Goal: Information Seeking & Learning: Learn about a topic

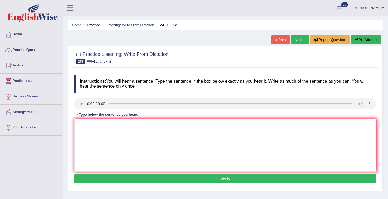
click at [300, 40] on link "Next »" at bounding box center [300, 39] width 18 height 9
click at [92, 138] on textarea at bounding box center [225, 145] width 302 height 53
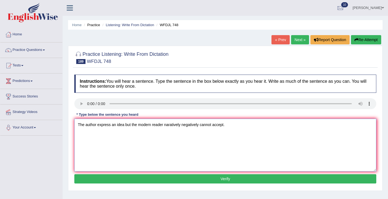
click at [103, 143] on textarea "The author express an idea but the modern reader naratively negatively cannot a…" at bounding box center [225, 145] width 302 height 53
click at [112, 125] on textarea "The author express an idea but the modern reader naratively negatively cannot a…" at bounding box center [225, 145] width 302 height 53
type textarea "The author express an idea but the modern reader naratively negatively cannot a…"
click at [114, 183] on button "Verify" at bounding box center [225, 178] width 302 height 9
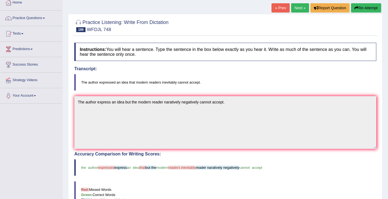
scroll to position [33, 0]
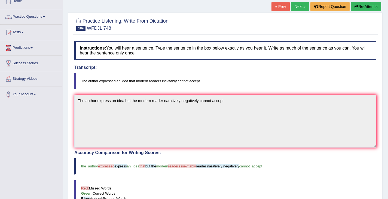
click at [362, 5] on button "Re-Attempt" at bounding box center [366, 6] width 30 height 9
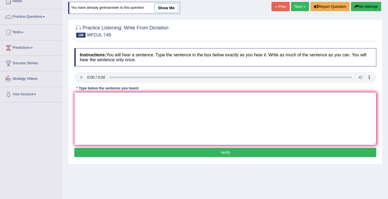
click at [100, 108] on textarea at bounding box center [225, 118] width 302 height 53
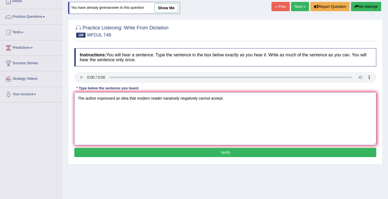
drag, startPoint x: 137, startPoint y: 99, endPoint x: 134, endPoint y: 123, distance: 23.3
click at [137, 100] on textarea "The author expressed an idea that modern reader naratively negatively cannot ac…" at bounding box center [225, 118] width 302 height 53
click at [173, 98] on textarea "The author expressed an idea that a modern reader naratively negatively cannot …" at bounding box center [225, 118] width 302 height 53
click at [146, 121] on textarea "The author expressed an idea that a modern reader narratively negatively cannot…" at bounding box center [225, 118] width 302 height 53
type textarea "The author expressed an idea that a modern reader narratively negatively cannot…"
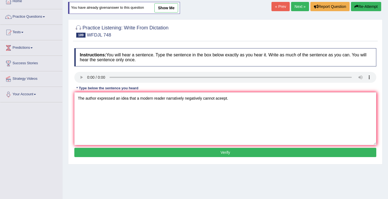
click at [225, 153] on button "Verify" at bounding box center [225, 152] width 302 height 9
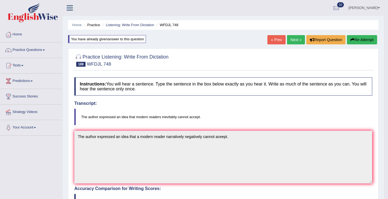
click at [356, 39] on button "Re-Attempt" at bounding box center [362, 39] width 30 height 9
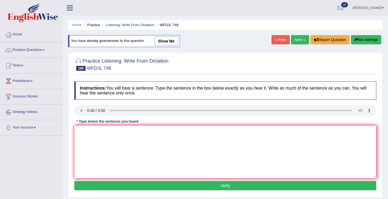
click at [356, 41] on icon "button" at bounding box center [357, 40] width 4 height 4
click at [96, 141] on textarea at bounding box center [225, 152] width 302 height 53
click at [176, 132] on textarea "The author expressed an idea that modern readers inevitebly" at bounding box center [225, 152] width 302 height 53
click at [122, 130] on textarea "The author expressed an idea that modern readers inevitably" at bounding box center [225, 152] width 302 height 53
drag, startPoint x: 182, startPoint y: 132, endPoint x: 184, endPoint y: 134, distance: 3.1
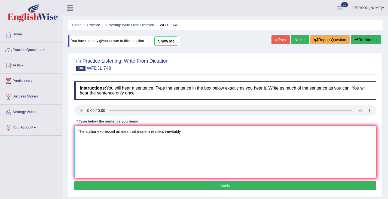
click at [182, 132] on textarea "The author expressed an idea that modern readers inevitably" at bounding box center [225, 152] width 302 height 53
type textarea "The author expressed an idea that modern readers inevitably cannot accept."
click at [216, 187] on button "Verify" at bounding box center [225, 185] width 302 height 9
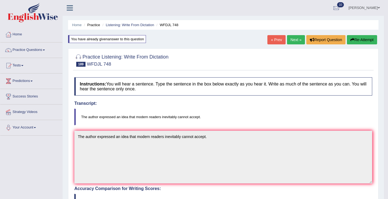
click at [292, 39] on link "Next »" at bounding box center [296, 39] width 18 height 9
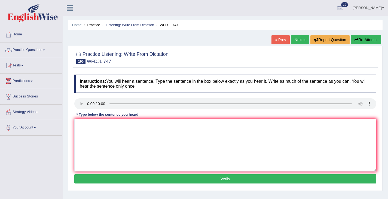
click at [79, 111] on div "Instructions: You will hear a sentence. Type the sentence in the box below exac…" at bounding box center [225, 130] width 305 height 116
click at [105, 118] on div "Instructions: You will hear a sentence. Type the sentence in the box below exac…" at bounding box center [225, 130] width 305 height 116
click at [97, 129] on textarea at bounding box center [225, 145] width 302 height 53
click at [134, 125] on textarea "It's tough but important to workout keeping our planet to healthy." at bounding box center [225, 145] width 302 height 53
click at [176, 127] on textarea "It's tough but important to work out keeping our planet to healthy." at bounding box center [225, 145] width 302 height 53
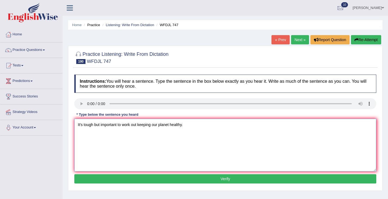
click at [139, 125] on textarea "It's tough but important to work out keeping our planet healthy." at bounding box center [225, 145] width 302 height 53
click at [230, 142] on textarea "It's tough but important to work on keeping our planet healthy." at bounding box center [225, 145] width 302 height 53
type textarea "It's tough but important to work on keeping our planet healthy."
click at [220, 181] on button "Verify" at bounding box center [225, 178] width 302 height 9
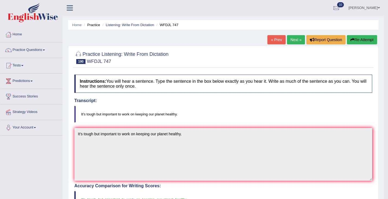
click at [292, 39] on link "Next »" at bounding box center [296, 39] width 18 height 9
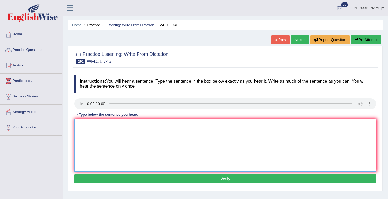
click at [97, 135] on textarea at bounding box center [225, 145] width 302 height 53
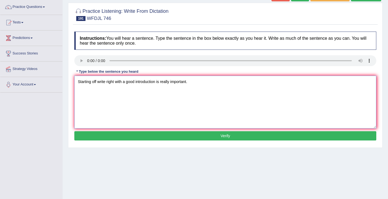
scroll to position [45, 0]
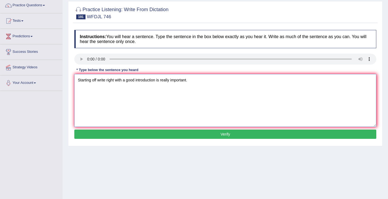
type textarea "Starting off write right with a good introduction is really important."
click at [208, 140] on div "Instructions: You will hear a sentence. Type the sentence in the box below exac…" at bounding box center [225, 85] width 305 height 116
click at [210, 136] on button "Verify" at bounding box center [225, 134] width 302 height 9
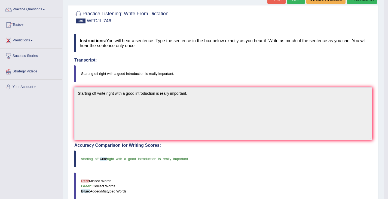
scroll to position [0, 0]
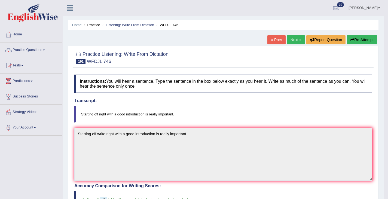
click at [292, 40] on link "Next »" at bounding box center [296, 39] width 18 height 9
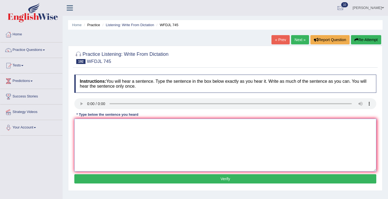
click at [86, 127] on textarea at bounding box center [225, 145] width 302 height 53
click at [164, 127] on textarea "Scientists are working hard to use climate change working better." at bounding box center [225, 145] width 302 height 53
click at [135, 125] on textarea "Scientists are working hard to use climate change working better." at bounding box center [225, 145] width 302 height 53
type textarea "Scientists are working hard to understand climate change working better."
click at [196, 179] on button "Verify" at bounding box center [225, 178] width 302 height 9
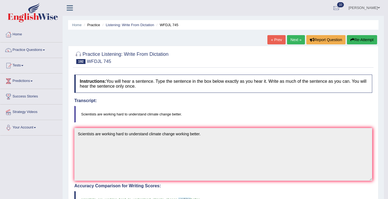
click at [292, 40] on link "Next »" at bounding box center [296, 39] width 18 height 9
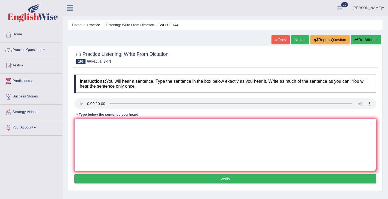
click at [92, 139] on textarea at bounding box center [225, 145] width 302 height 53
click at [156, 125] on textarea "Nurses get ready for their job by practicing in hospital first." at bounding box center [225, 145] width 302 height 53
click at [146, 125] on textarea "Nurses get ready for their job by practicing in a hospital first." at bounding box center [225, 145] width 302 height 53
type textarea "Nurses get ready for their job by practising in a hospital first."
click at [155, 176] on button "Verify" at bounding box center [225, 178] width 302 height 9
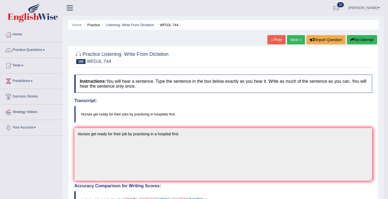
click at [291, 38] on link "Next »" at bounding box center [296, 39] width 18 height 9
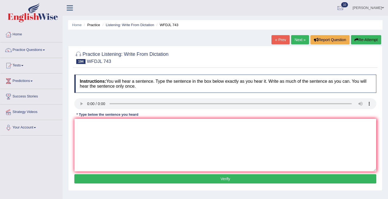
click at [278, 40] on link "« Prev" at bounding box center [281, 39] width 18 height 9
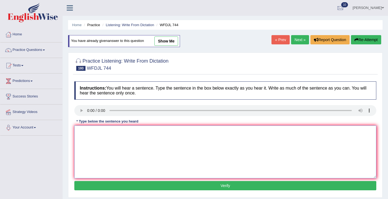
click at [93, 128] on textarea at bounding box center [225, 152] width 302 height 53
click at [101, 149] on textarea at bounding box center [225, 152] width 302 height 53
click at [90, 132] on textarea "Nursing get ready for their jobs by practicing in a hospitals first." at bounding box center [225, 152] width 302 height 53
click at [177, 132] on textarea "Nurses get ready for their jobs by practicing in a hospitals first." at bounding box center [225, 152] width 302 height 53
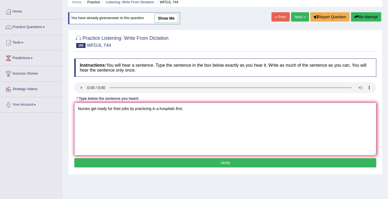
scroll to position [24, 0]
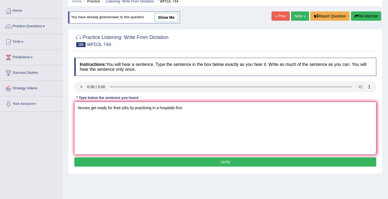
type textarea "Nurses get ready for their jobs by practicing in a hospitals first."
click at [222, 158] on button "Verify" at bounding box center [225, 162] width 302 height 9
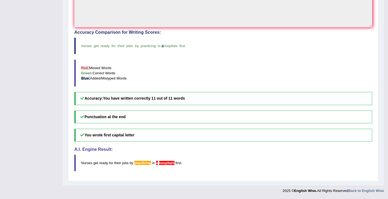
scroll to position [0, 0]
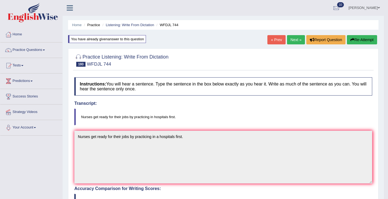
click at [292, 37] on link "Next »" at bounding box center [296, 39] width 18 height 9
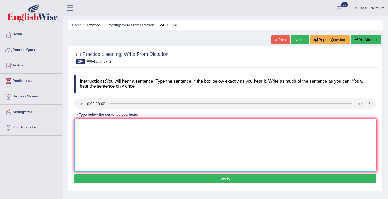
click at [96, 145] on textarea at bounding box center [225, 145] width 302 height 53
type textarea "Companies try hard to protect their brands from bad comments."
click at [230, 180] on button "Verify" at bounding box center [225, 178] width 302 height 9
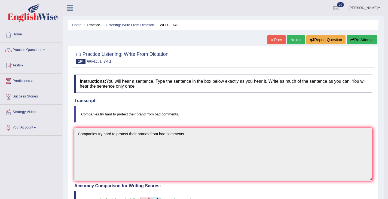
click at [362, 39] on button "Re-Attempt" at bounding box center [362, 39] width 30 height 9
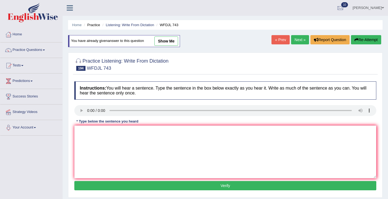
scroll to position [1, 0]
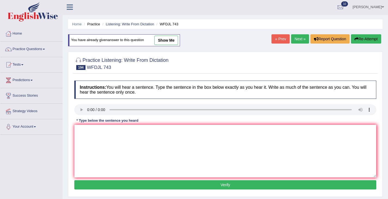
click at [294, 41] on link "Next »" at bounding box center [300, 38] width 18 height 9
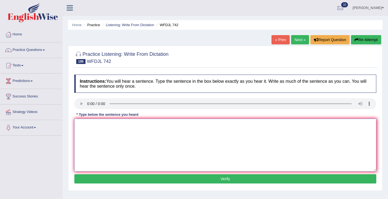
click at [87, 134] on textarea at bounding box center [225, 145] width 302 height 53
type textarea "Getting into this class is really hard because it is really so popular."
click at [218, 181] on button "Verify" at bounding box center [225, 178] width 302 height 9
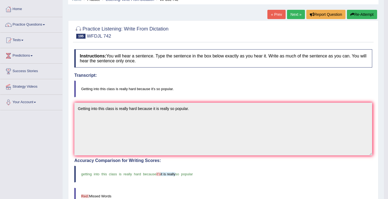
scroll to position [15, 0]
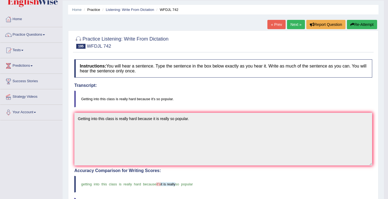
click at [355, 24] on button "Re-Attempt" at bounding box center [362, 24] width 30 height 9
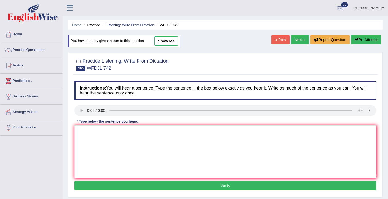
click at [296, 39] on link "Next »" at bounding box center [300, 39] width 18 height 9
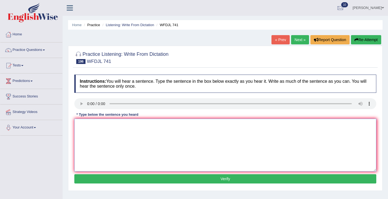
click at [92, 129] on textarea at bounding box center [225, 145] width 302 height 53
drag, startPoint x: 127, startPoint y: 125, endPoint x: 126, endPoint y: 140, distance: 15.6
click at [127, 125] on textarea "You should plan your meeting at least two weeks before." at bounding box center [225, 145] width 302 height 53
type textarea "You should plan your meeting meetings at least two weeks before."
click at [200, 178] on button "Verify" at bounding box center [225, 178] width 302 height 9
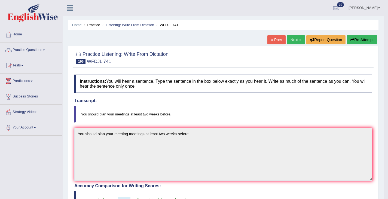
click at [295, 41] on link "Next »" at bounding box center [296, 39] width 18 height 9
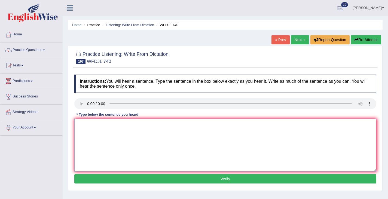
click at [101, 138] on textarea at bounding box center [225, 145] width 302 height 53
click at [167, 126] on textarea "Machines and factories are now really good is being precised." at bounding box center [225, 145] width 302 height 53
type textarea "Machines and factories are now really good is being precise precised."
click at [219, 179] on button "Verify" at bounding box center [225, 178] width 302 height 9
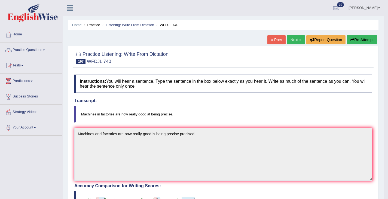
click at [356, 39] on button "Re-Attempt" at bounding box center [362, 39] width 30 height 9
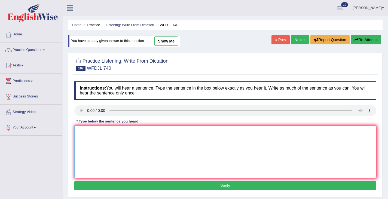
click at [96, 134] on textarea at bounding box center [225, 152] width 302 height 53
click at [121, 131] on textarea "Machines in factories are really" at bounding box center [225, 152] width 302 height 53
click at [148, 134] on textarea "Machines in factories are now really" at bounding box center [225, 152] width 302 height 53
type textarea "Machines in factories are now really good at being precise."
click at [186, 137] on textarea "Machines in factories are now really good at being precise." at bounding box center [225, 152] width 302 height 53
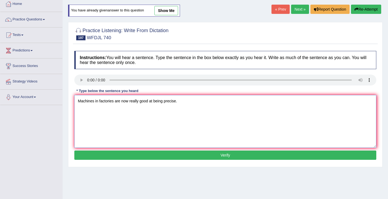
scroll to position [41, 0]
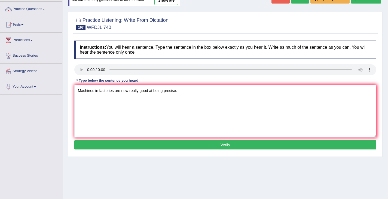
click at [229, 143] on button "Verify" at bounding box center [225, 144] width 302 height 9
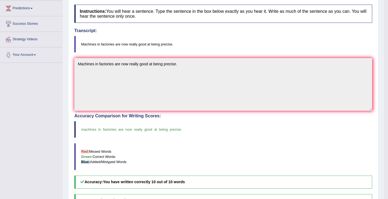
scroll to position [0, 0]
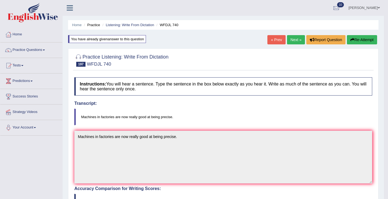
click at [293, 40] on link "Next »" at bounding box center [296, 39] width 18 height 9
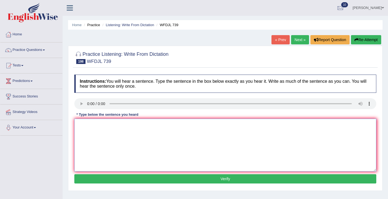
click at [98, 121] on textarea at bounding box center [225, 145] width 302 height 53
click at [120, 125] on textarea "It's tough to find proof to support" at bounding box center [225, 145] width 302 height 53
click at [146, 125] on textarea "It's tough to find proof that support" at bounding box center [225, 145] width 302 height 53
drag, startPoint x: 138, startPoint y: 123, endPoint x: 140, endPoint y: 165, distance: 42.6
click at [138, 123] on textarea "It's tough to find proof that support this difficult idea." at bounding box center [225, 145] width 302 height 53
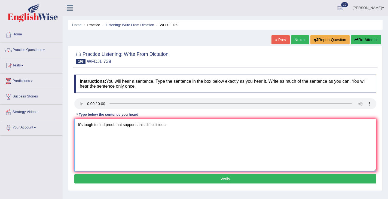
type textarea "It's tough to find proof that supports this difficult idea."
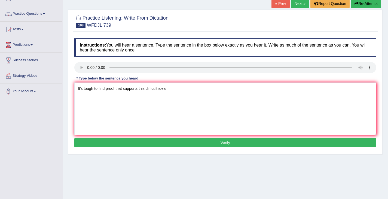
scroll to position [59, 0]
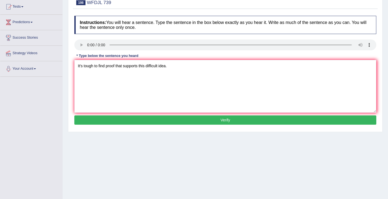
click at [217, 123] on button "Verify" at bounding box center [225, 120] width 302 height 9
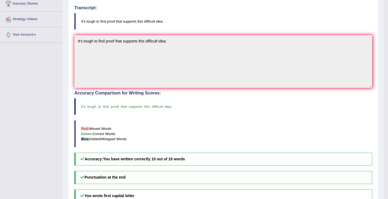
scroll to position [0, 0]
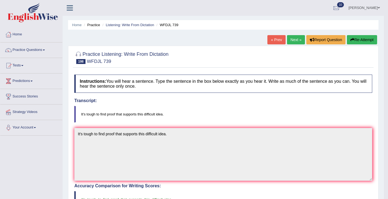
click at [294, 39] on link "Next »" at bounding box center [296, 39] width 18 height 9
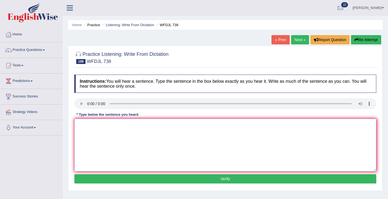
click at [90, 132] on textarea at bounding box center [225, 145] width 302 height 53
click at [156, 127] on textarea "The chemistry area get closed even though" at bounding box center [225, 145] width 302 height 53
type textarea "The chemistry area get closed even though people protested."
click at [220, 177] on button "Verify" at bounding box center [225, 178] width 302 height 9
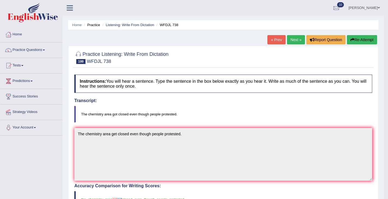
click at [353, 39] on button "Re-Attempt" at bounding box center [362, 39] width 30 height 9
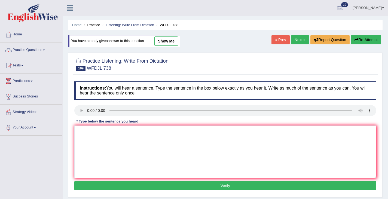
click at [363, 43] on button "Re-Attempt" at bounding box center [366, 39] width 30 height 9
click at [296, 40] on link "Next »" at bounding box center [300, 39] width 18 height 9
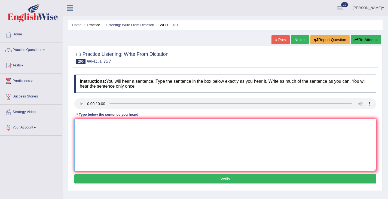
click at [104, 128] on textarea at bounding box center [225, 145] width 302 height 53
click at [126, 125] on textarea "Doctorate papers are set up lot like other resource articles." at bounding box center [225, 145] width 302 height 53
drag, startPoint x: 167, startPoint y: 126, endPoint x: 157, endPoint y: 127, distance: 10.1
click at [157, 127] on textarea "Doctorate papers are set up a lot like other resource articles." at bounding box center [225, 145] width 302 height 53
type textarea "Doctorate papers are set up a lot like other research articles."
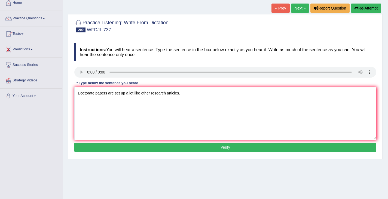
scroll to position [56, 0]
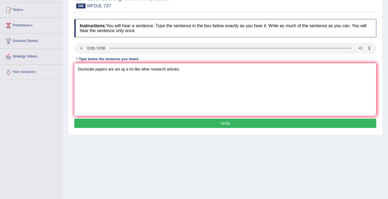
click at [223, 124] on button "Verify" at bounding box center [225, 123] width 302 height 9
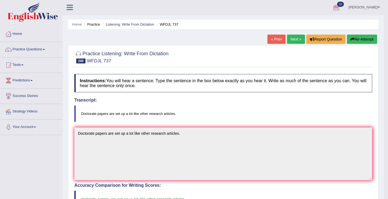
scroll to position [0, 0]
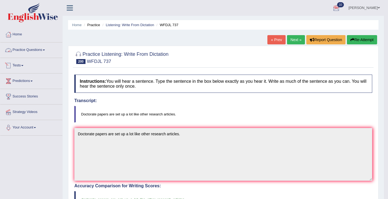
click at [25, 50] on link "Practice Questions" at bounding box center [31, 50] width 62 height 14
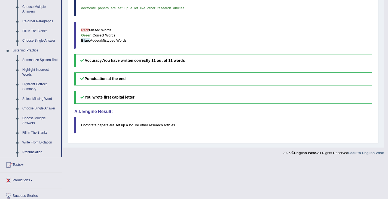
scroll to position [233, 0]
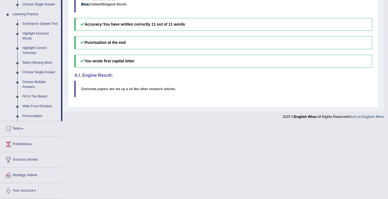
click at [31, 96] on link "Fill In The Blanks" at bounding box center [40, 97] width 41 height 10
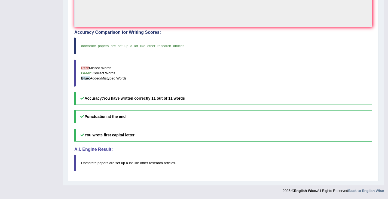
scroll to position [61, 0]
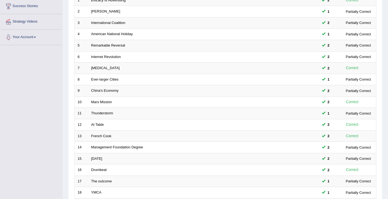
scroll to position [162, 0]
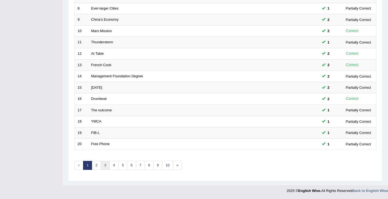
click at [106, 165] on link "3" at bounding box center [105, 165] width 9 height 9
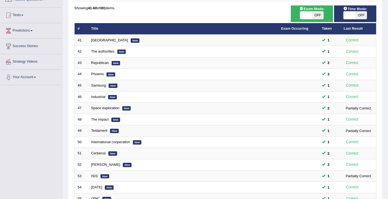
scroll to position [162, 0]
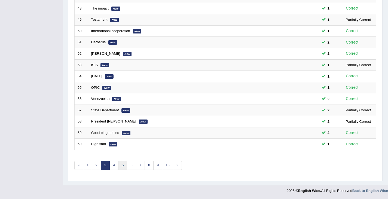
click at [124, 167] on link "5" at bounding box center [122, 165] width 9 height 9
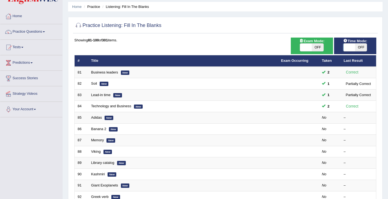
scroll to position [76, 0]
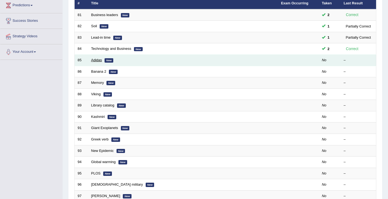
click at [97, 60] on link "Adidas" at bounding box center [96, 60] width 11 height 4
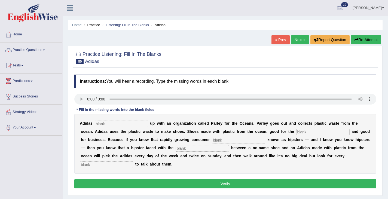
click at [88, 109] on div "* Fill in the missing words into the blank fields" at bounding box center [115, 109] width 82 height 5
click at [103, 122] on input "text" at bounding box center [121, 124] width 53 height 7
type input "teamed"
type input "envoronment"
type input "segment"
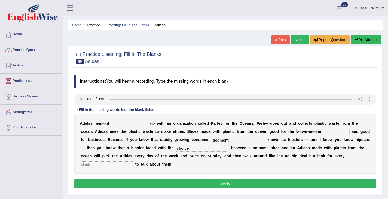
type input "choice"
type input "opportunity"
click at [296, 134] on input "envoronment" at bounding box center [322, 132] width 53 height 7
type input "environment"
click at [225, 184] on button "Verify" at bounding box center [225, 183] width 302 height 9
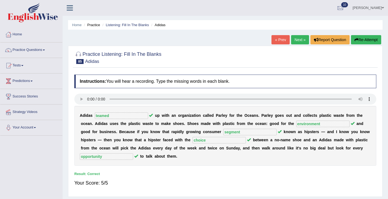
click at [297, 38] on link "Next »" at bounding box center [300, 39] width 18 height 9
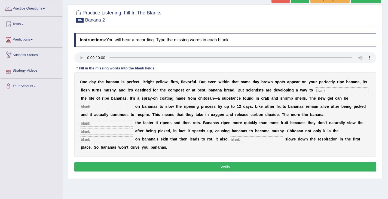
scroll to position [44, 0]
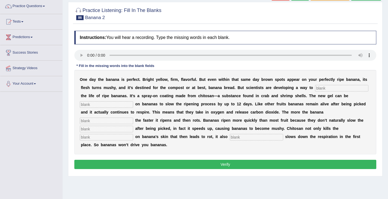
click at [333, 88] on input "text" at bounding box center [341, 88] width 53 height 7
click at [332, 87] on input "text" at bounding box center [341, 88] width 53 height 7
type input "extend"
type input "spread"
type input "bridge"
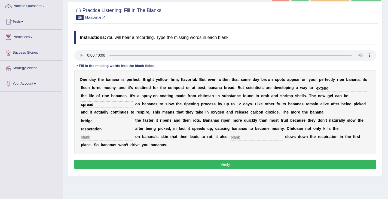
type input "resperation"
type input "bacteria"
type input "significantly"
click at [133, 126] on input "resperation" at bounding box center [106, 129] width 53 height 7
type input "respiration"
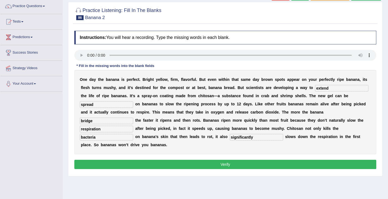
click at [176, 160] on button "Verify" at bounding box center [225, 164] width 302 height 9
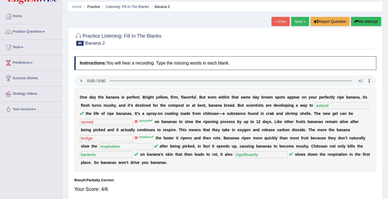
scroll to position [9, 0]
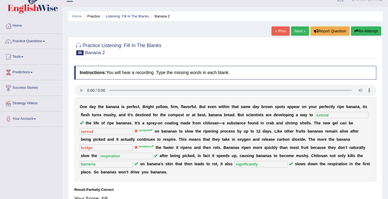
click at [364, 32] on button "Re-Attempt" at bounding box center [366, 30] width 30 height 9
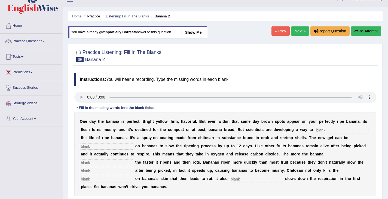
click at [319, 132] on input "text" at bounding box center [341, 130] width 53 height 7
type input "extend"
type input "sprayed"
type input "breathes"
type input "respiratioin"
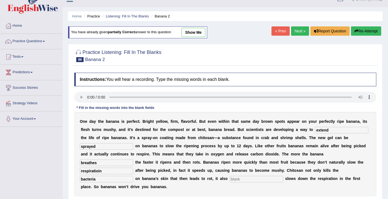
type input "bacteria"
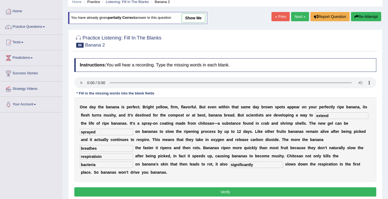
scroll to position [26, 0]
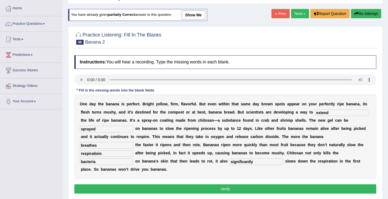
type input "significantly"
click at [133, 150] on input "respiratioin" at bounding box center [106, 153] width 53 height 7
type input "respiration"
click at [98, 129] on input "sprayed" at bounding box center [106, 129] width 53 height 7
click at [177, 184] on button "Verify" at bounding box center [225, 188] width 302 height 9
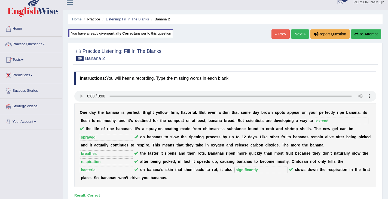
scroll to position [0, 0]
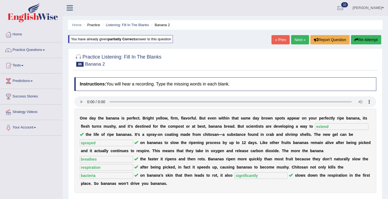
click at [296, 38] on link "Next »" at bounding box center [300, 39] width 18 height 9
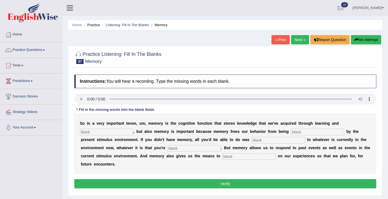
click at [95, 132] on input "text" at bounding box center [106, 132] width 53 height 7
type input "preception"
type input "controlled"
click at [252, 142] on input "text" at bounding box center [278, 140] width 53 height 7
click at [252, 141] on input "text" at bounding box center [278, 140] width 53 height 7
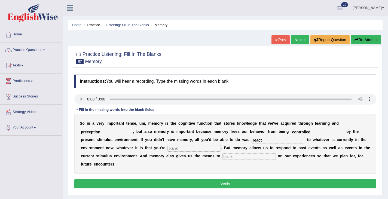
type input "react"
type input "experiencing"
type input "reflect"
click at [86, 133] on input "preception" at bounding box center [106, 132] width 53 height 7
type input "perception"
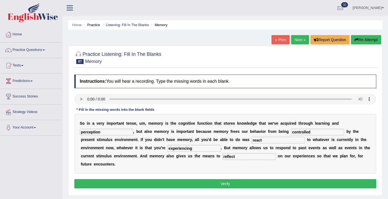
click at [213, 179] on button "Verify" at bounding box center [225, 183] width 302 height 9
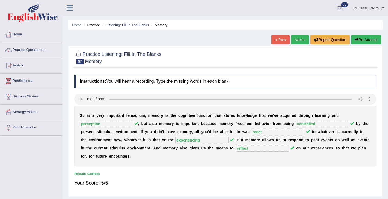
click at [294, 41] on link "Next »" at bounding box center [300, 39] width 18 height 9
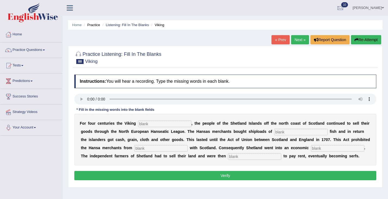
click at [158, 125] on input "text" at bounding box center [164, 124] width 53 height 7
type input "declined"
type input "salted"
type input "trading"
type input "depression"
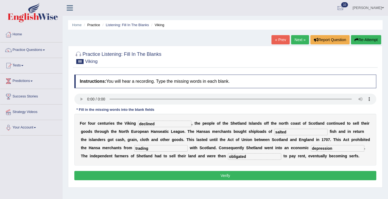
type input "obligated"
click at [171, 165] on div "F o r f o u r c e n t u r i e s t h e V i k i n g declined , t h e p e o p l e …" at bounding box center [225, 140] width 302 height 52
